Goal: Browse casually: Explore the website without a specific task or goal

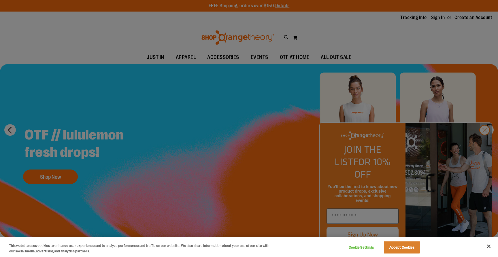
click at [398, 245] on button "Accept Cookies" at bounding box center [402, 247] width 36 height 12
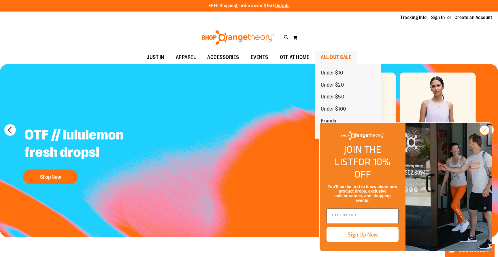
click at [332, 56] on span "ALL OUT SALE" at bounding box center [336, 57] width 31 height 13
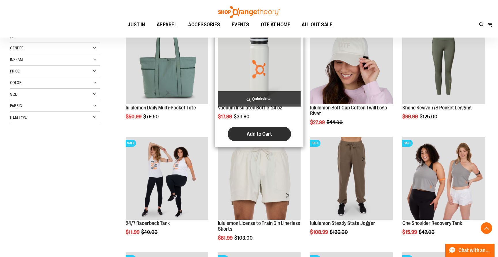
scroll to position [98, 0]
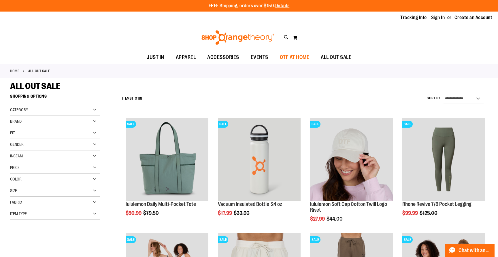
click at [293, 57] on span "OTF AT HOME" at bounding box center [295, 57] width 30 height 13
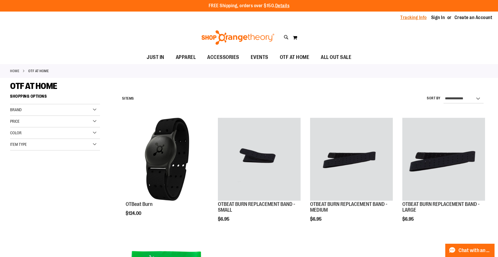
click at [419, 19] on link "Tracking Info" at bounding box center [414, 17] width 27 height 6
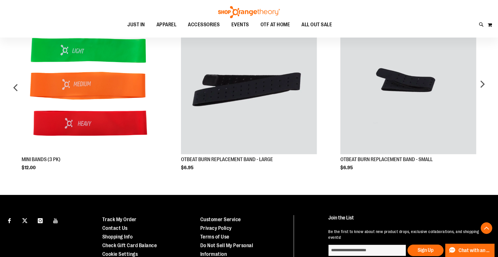
scroll to position [367, 0]
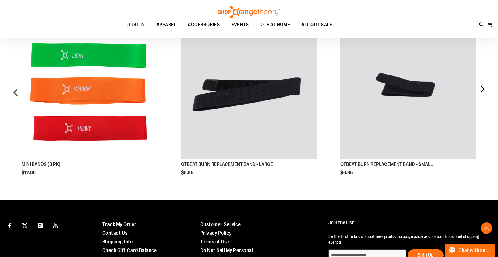
click at [482, 90] on div "next" at bounding box center [483, 94] width 12 height 161
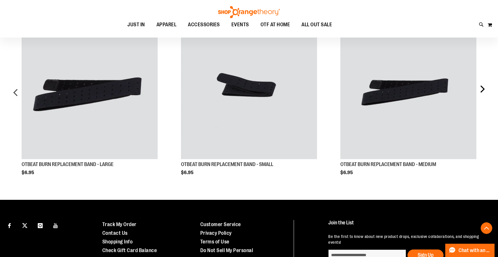
click at [482, 90] on div "next" at bounding box center [483, 94] width 12 height 161
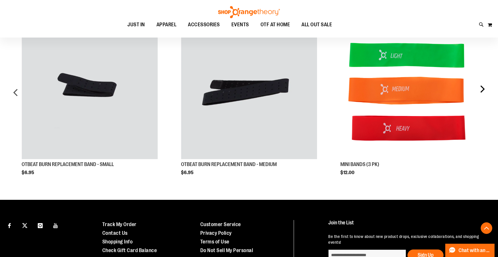
click at [482, 90] on div "next" at bounding box center [483, 94] width 12 height 161
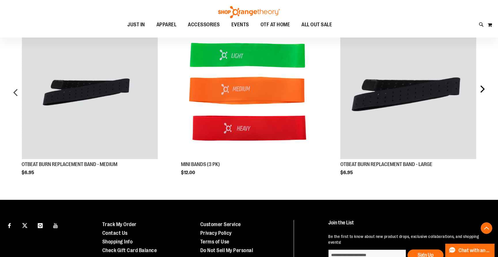
click at [482, 90] on div "next" at bounding box center [483, 94] width 12 height 161
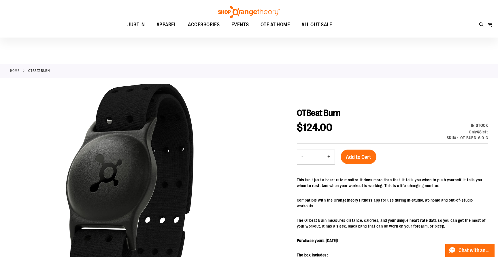
scroll to position [0, 0]
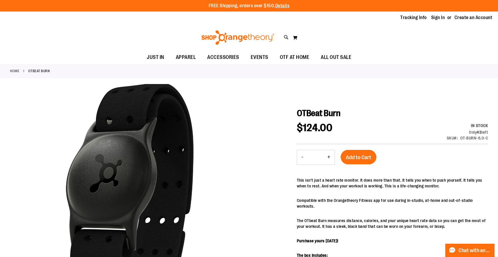
click at [14, 70] on link "Home" at bounding box center [14, 70] width 9 height 5
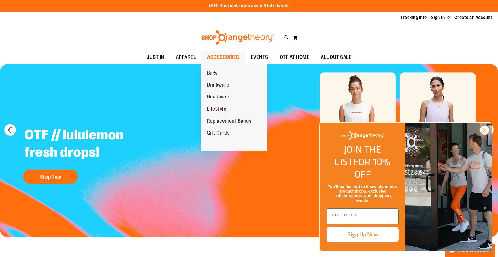
click at [222, 106] on span "Lifestyle" at bounding box center [217, 109] width 20 height 7
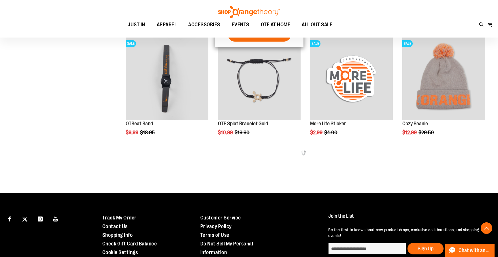
scroll to position [311, 0]
